Goal: Task Accomplishment & Management: Manage account settings

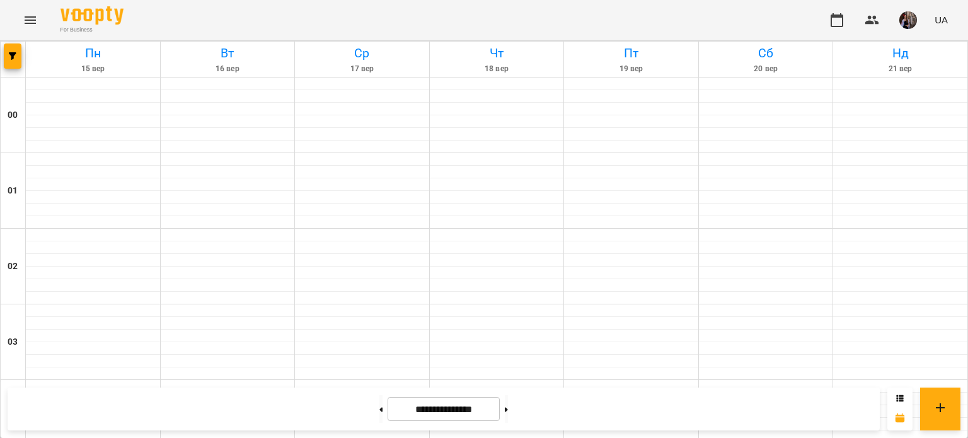
scroll to position [1324, 0]
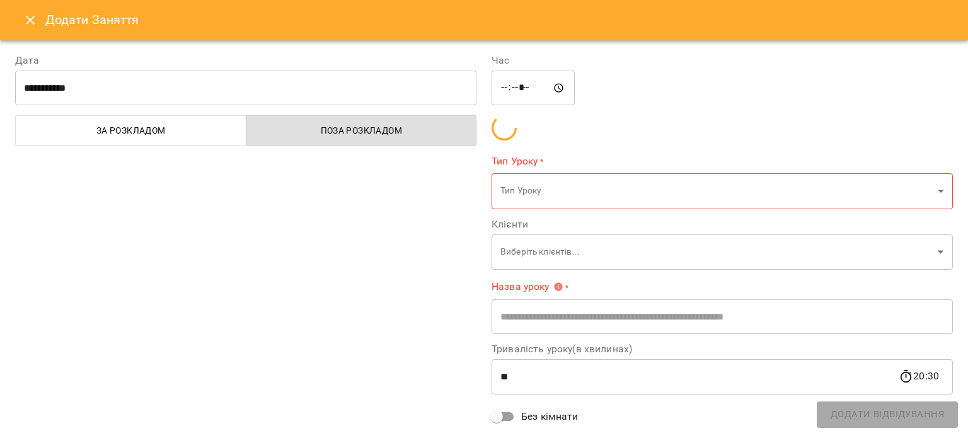
type input "**********"
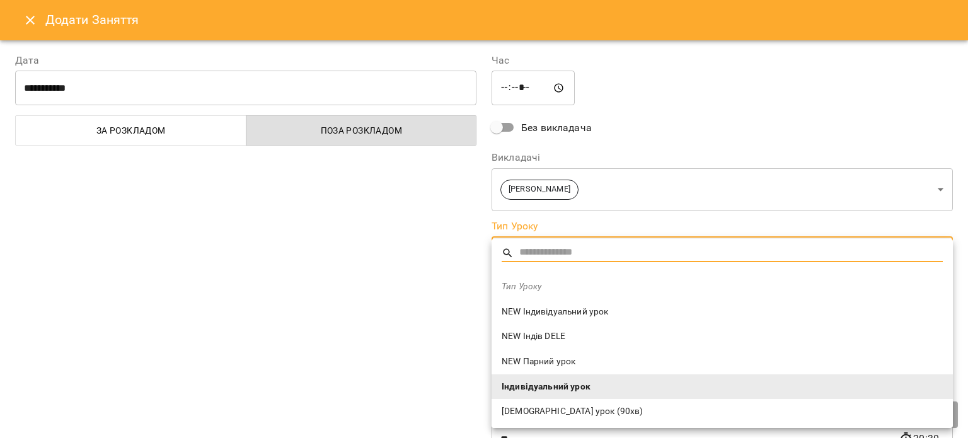
click at [568, 311] on span "NEW Індивідуальний урок" at bounding box center [722, 312] width 441 height 13
type input "**********"
type input "**"
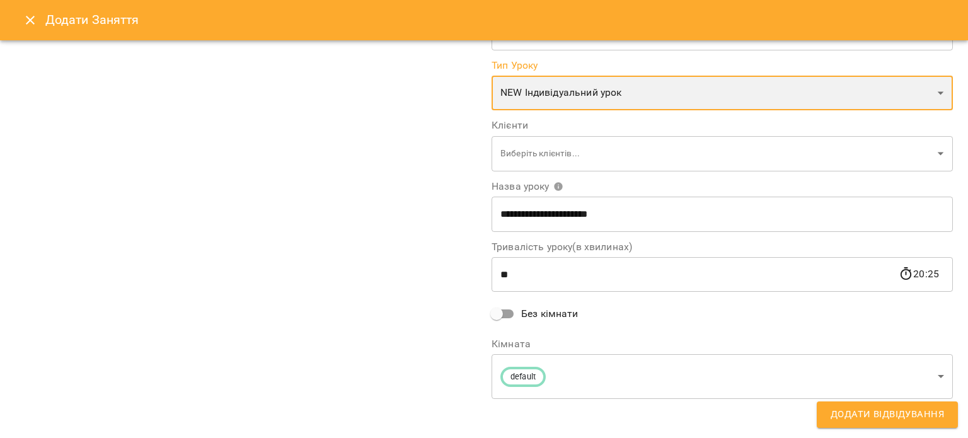
scroll to position [164, 0]
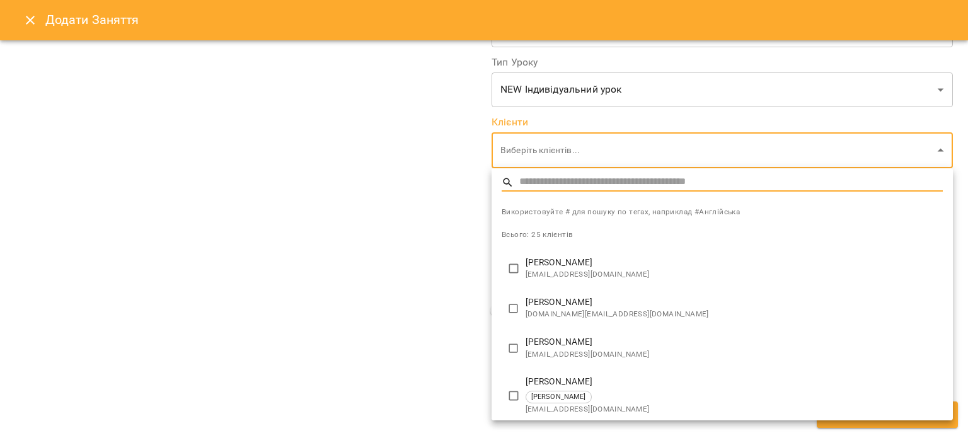
click at [320, 228] on div at bounding box center [484, 219] width 968 height 438
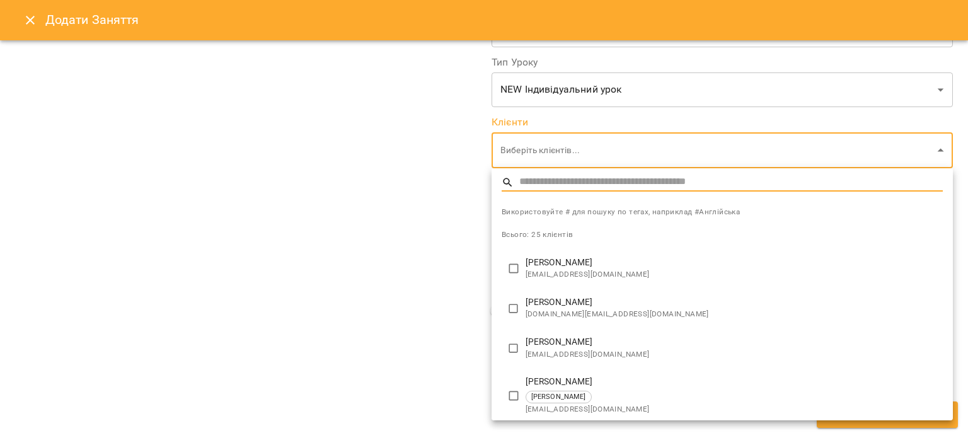
click at [567, 354] on span "[EMAIL_ADDRESS][DOMAIN_NAME]" at bounding box center [734, 355] width 417 height 13
type input "**********"
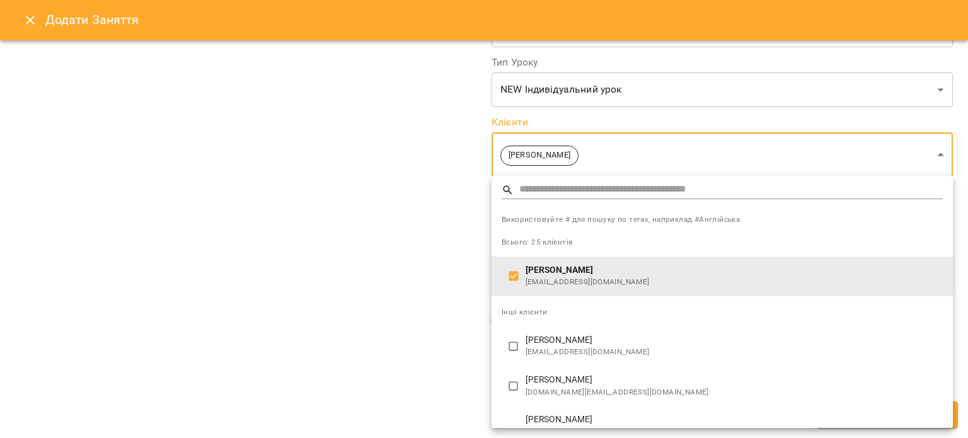
click at [356, 316] on div at bounding box center [484, 219] width 968 height 438
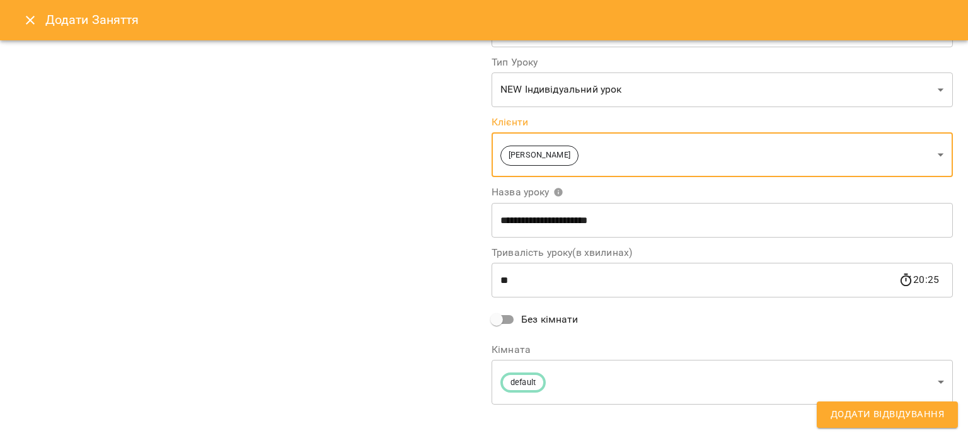
click at [850, 412] on span "Додати Відвідування" at bounding box center [887, 415] width 113 height 16
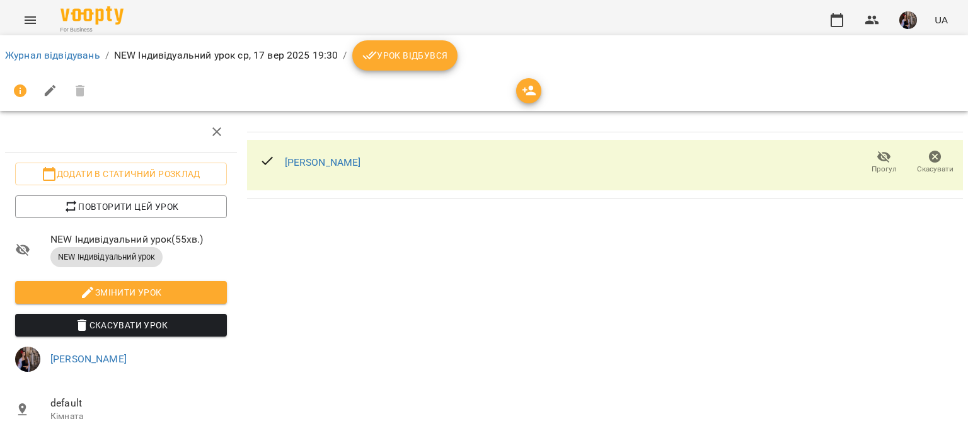
click at [518, 95] on span "button" at bounding box center [528, 90] width 25 height 15
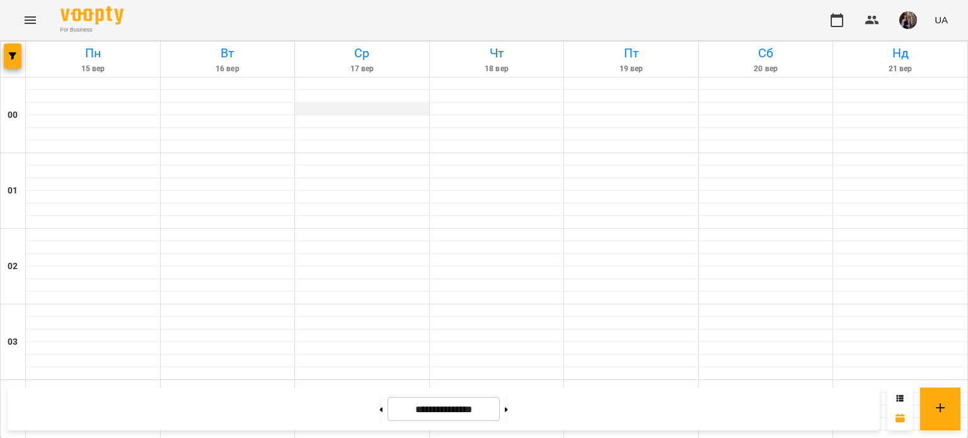
scroll to position [1412, 0]
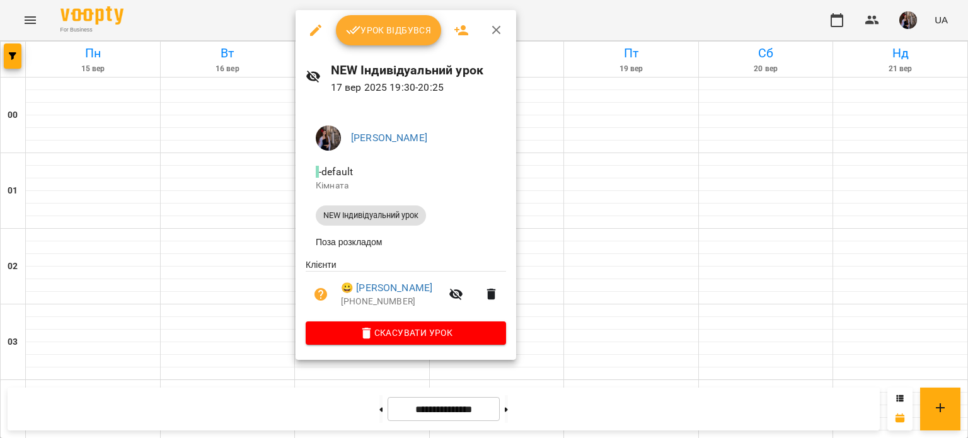
click at [386, 23] on span "Урок відбувся" at bounding box center [389, 30] width 86 height 15
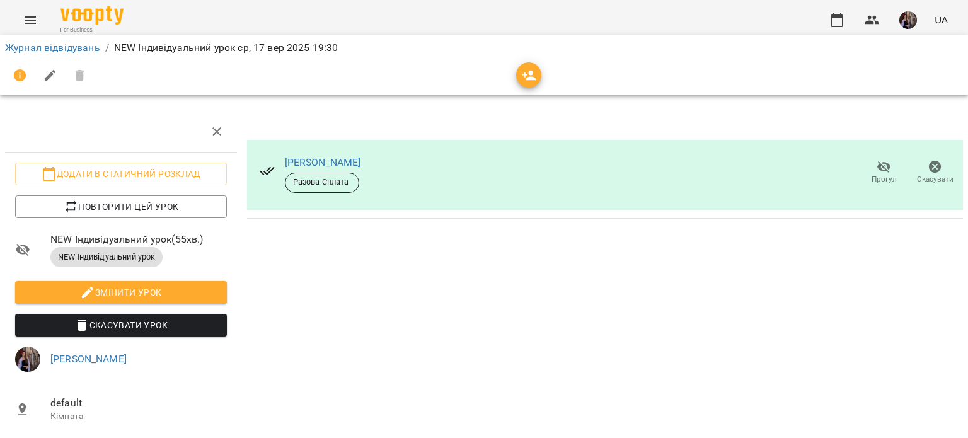
click at [519, 90] on div at bounding box center [484, 76] width 958 height 30
click at [524, 80] on icon "button" at bounding box center [529, 75] width 15 height 15
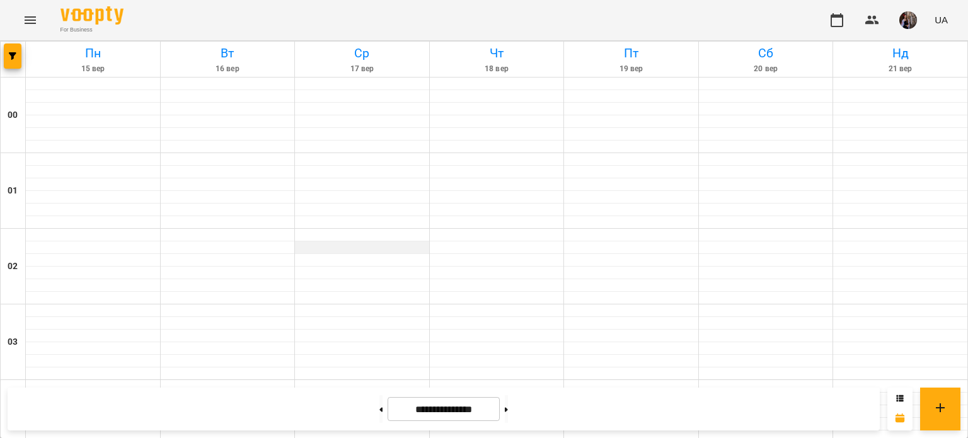
scroll to position [1415, 0]
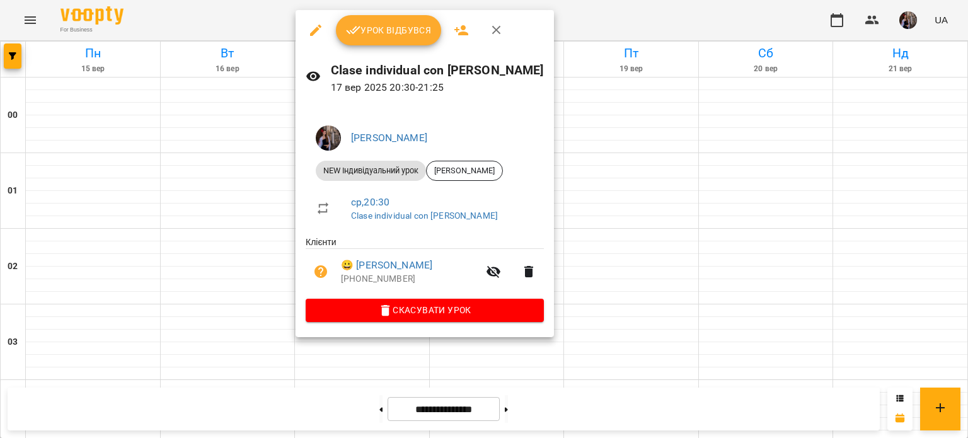
click at [650, 258] on div at bounding box center [484, 219] width 968 height 438
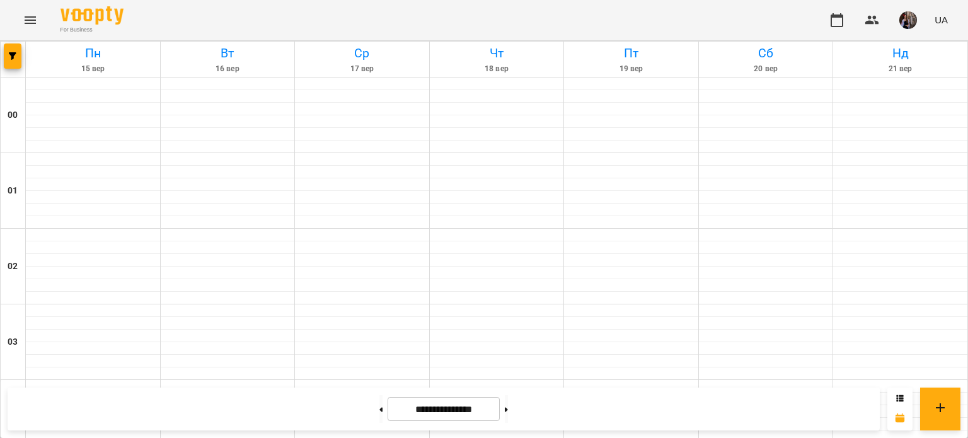
scroll to position [1190, 0]
click at [913, 15] on img "button" at bounding box center [908, 20] width 18 height 18
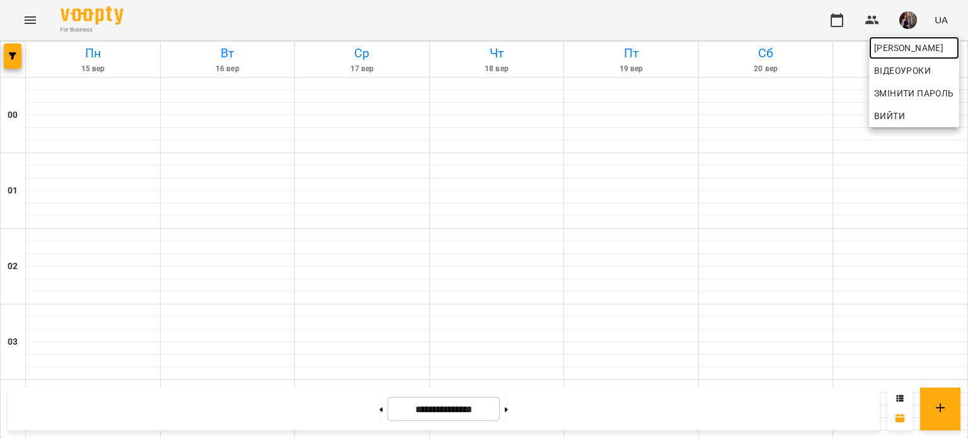
click at [894, 49] on span "[PERSON_NAME]" at bounding box center [914, 47] width 80 height 15
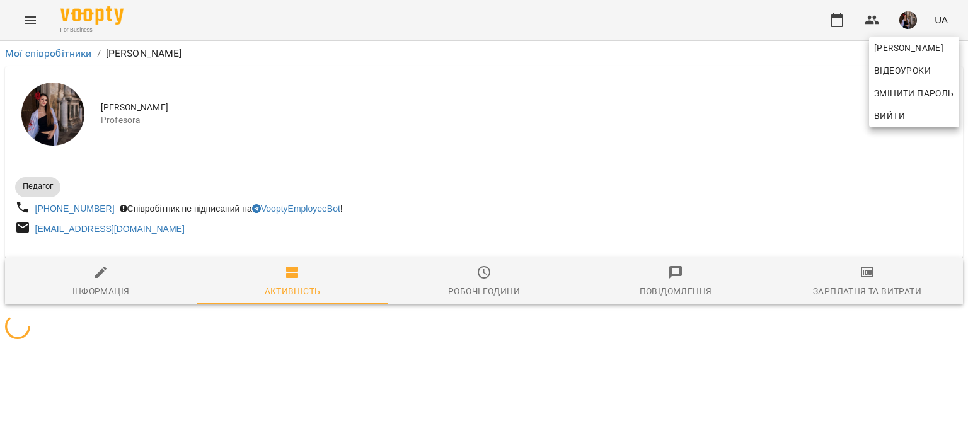
click at [482, 163] on div at bounding box center [484, 219] width 968 height 438
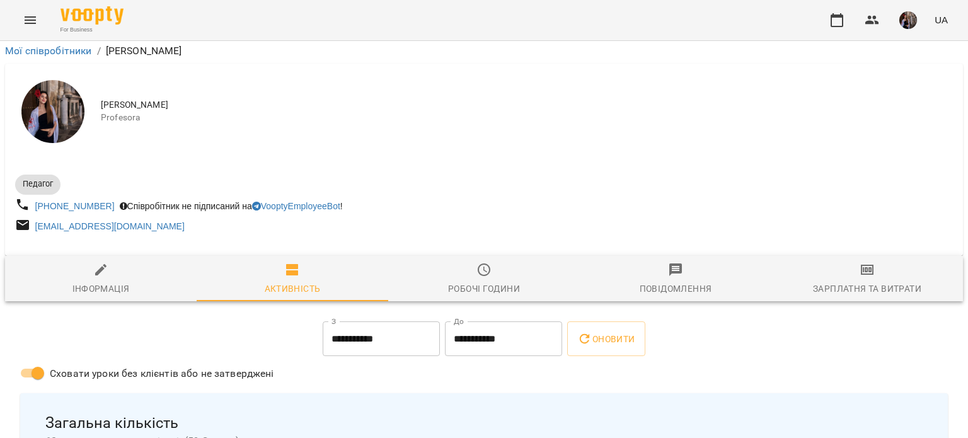
scroll to position [271, 0]
click at [839, 21] on icon "button" at bounding box center [837, 20] width 15 height 15
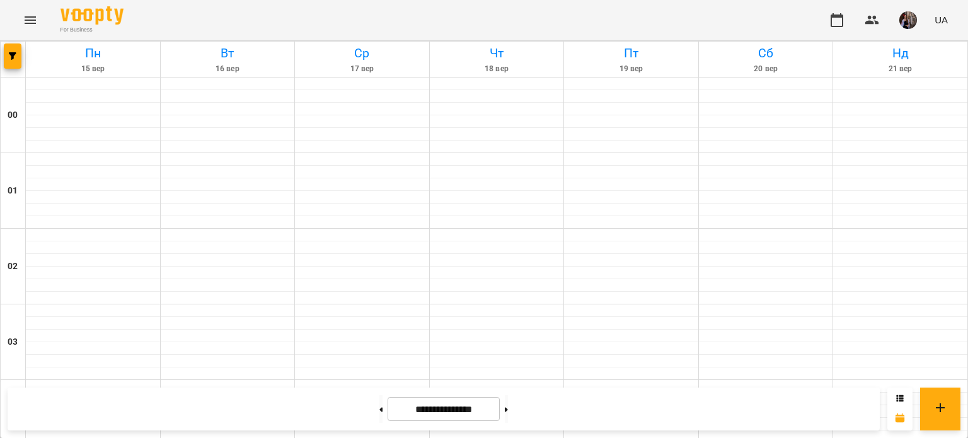
scroll to position [1428, 0]
